Goal: Task Accomplishment & Management: Manage account settings

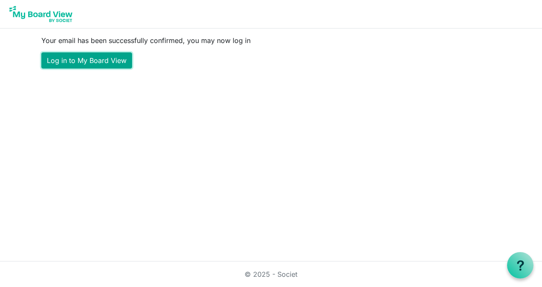
click at [86, 61] on link "Log in to My Board View" at bounding box center [86, 60] width 91 height 16
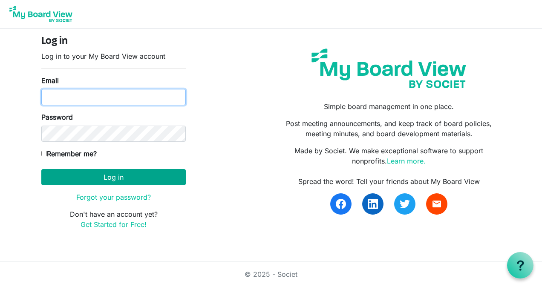
type input "[PERSON_NAME][EMAIL_ADDRESS][DOMAIN_NAME]"
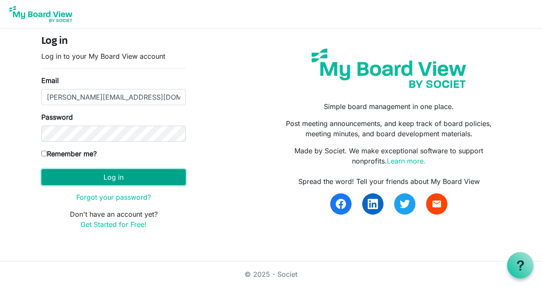
click at [103, 174] on button "Log in" at bounding box center [113, 177] width 145 height 16
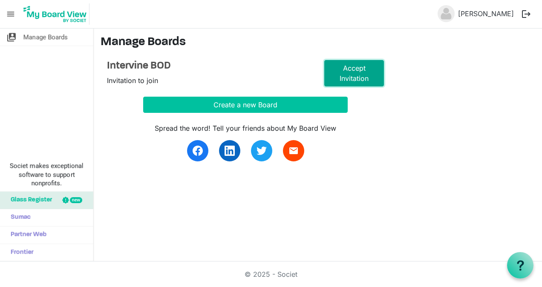
click at [361, 71] on link "Accept Invitation" at bounding box center [354, 73] width 60 height 26
